Goal: Task Accomplishment & Management: Use online tool/utility

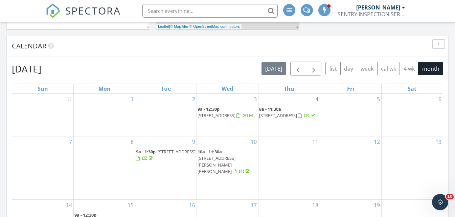
scroll to position [270, 0]
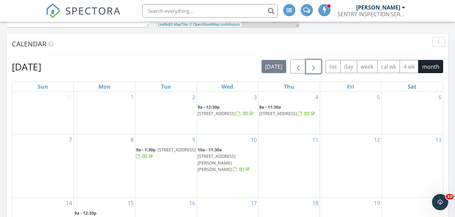
click at [313, 67] on span "button" at bounding box center [313, 67] width 8 height 8
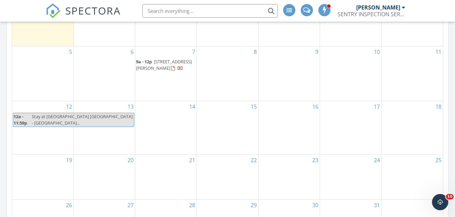
scroll to position [372, 0]
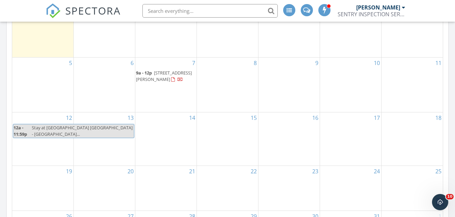
click at [166, 123] on div "14" at bounding box center [165, 138] width 61 height 53
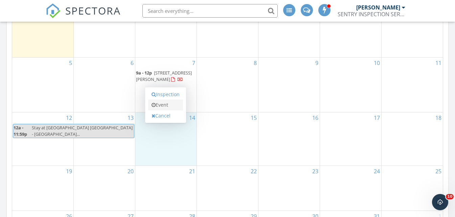
click at [167, 105] on link "Event" at bounding box center [165, 104] width 35 height 11
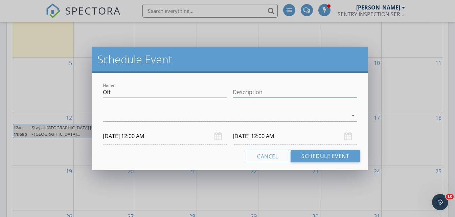
click at [254, 92] on input "Description" at bounding box center [295, 92] width 124 height 11
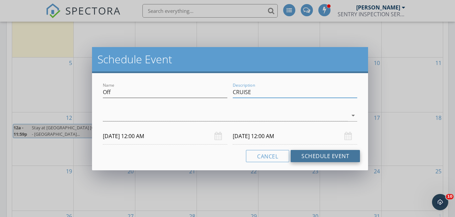
type input "CRUISE"
click at [312, 158] on button "Schedule Event" at bounding box center [324, 156] width 69 height 12
click at [209, 117] on div at bounding box center [225, 115] width 245 height 11
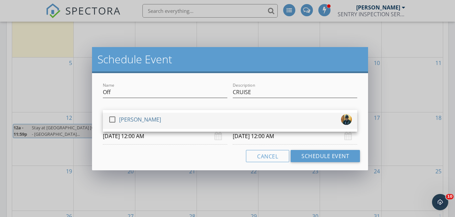
click at [113, 120] on div at bounding box center [112, 119] width 11 height 11
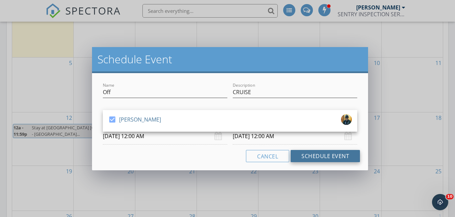
click at [307, 155] on button "Schedule Event" at bounding box center [324, 156] width 69 height 12
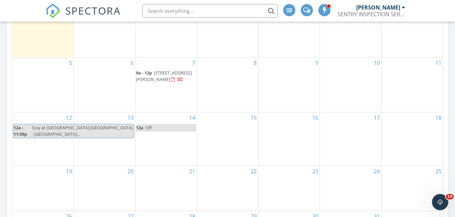
click at [211, 120] on div "15" at bounding box center [227, 138] width 61 height 53
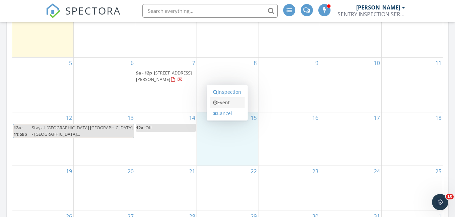
click at [230, 103] on link "Event" at bounding box center [227, 102] width 35 height 11
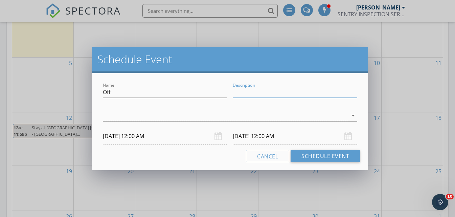
click at [240, 95] on input "Description" at bounding box center [295, 92] width 124 height 11
type input "CRUISE"
click at [290, 117] on div at bounding box center [225, 115] width 245 height 11
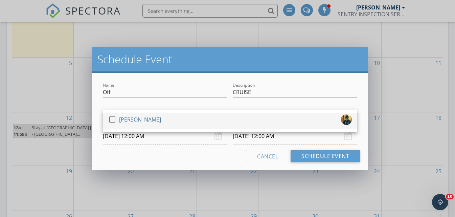
click at [112, 120] on div at bounding box center [112, 119] width 11 height 11
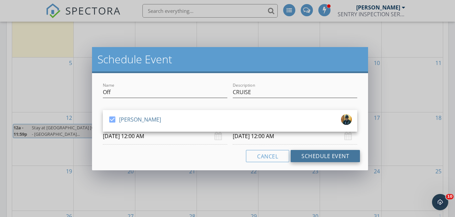
click at [308, 154] on button "Schedule Event" at bounding box center [324, 156] width 69 height 12
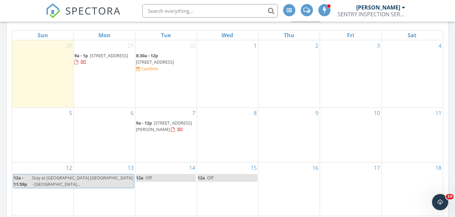
scroll to position [338, 0]
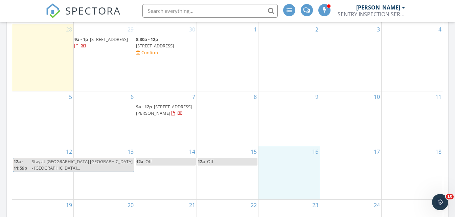
click at [277, 157] on div "16" at bounding box center [288, 172] width 61 height 53
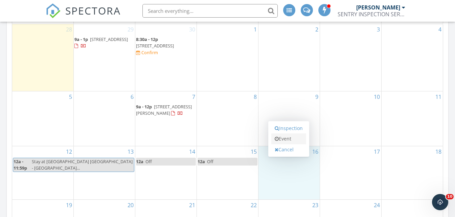
click at [289, 139] on link "Event" at bounding box center [288, 138] width 35 height 11
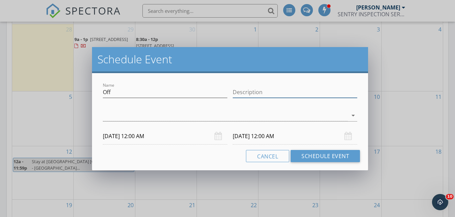
click at [276, 88] on input "Description" at bounding box center [295, 92] width 124 height 11
type input "CRUISE"
click at [278, 120] on div at bounding box center [225, 115] width 245 height 11
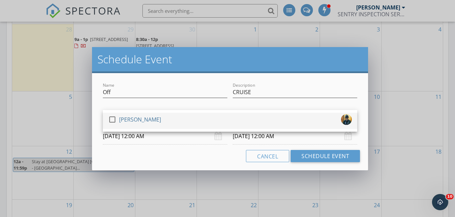
click at [110, 118] on div at bounding box center [112, 119] width 11 height 11
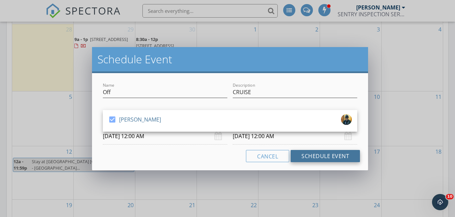
click at [303, 155] on button "Schedule Event" at bounding box center [324, 156] width 69 height 12
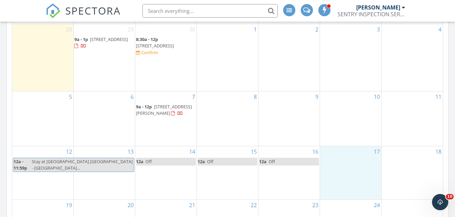
click at [339, 152] on div "17" at bounding box center [350, 172] width 61 height 53
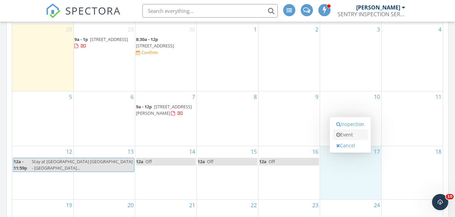
click at [347, 136] on link "Event" at bounding box center [350, 134] width 35 height 11
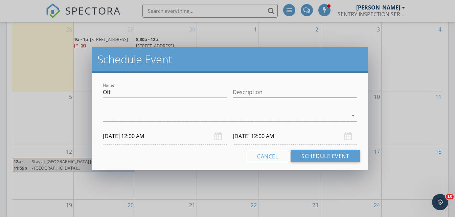
click at [287, 89] on input "Description" at bounding box center [295, 92] width 124 height 11
type input "CRUISE"
click at [277, 116] on div at bounding box center [225, 115] width 245 height 11
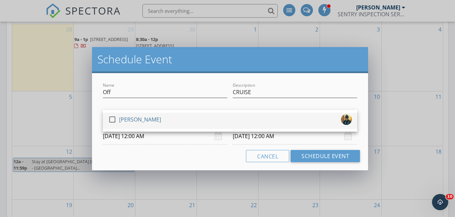
click at [113, 121] on div at bounding box center [112, 119] width 11 height 11
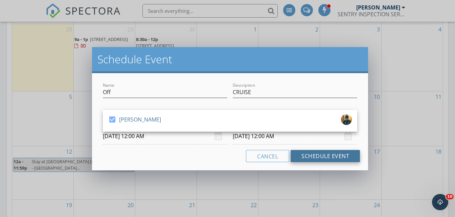
click at [308, 152] on button "Schedule Event" at bounding box center [324, 156] width 69 height 12
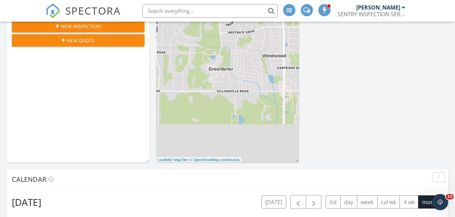
scroll to position [0, 0]
